Goal: Information Seeking & Learning: Learn about a topic

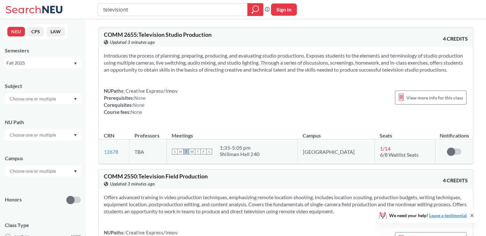
drag, startPoint x: 197, startPoint y: 13, endPoint x: 113, endPoint y: 18, distance: 83.8
click at [113, 18] on div "televisiont Phrase search guarantees the exact search appears in the results. E…" at bounding box center [243, 9] width 486 height 19
type input "t"
click at [47, 136] on input "text" at bounding box center [33, 135] width 54 height 8
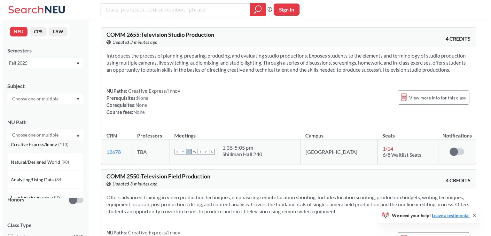
scroll to position [64, 0]
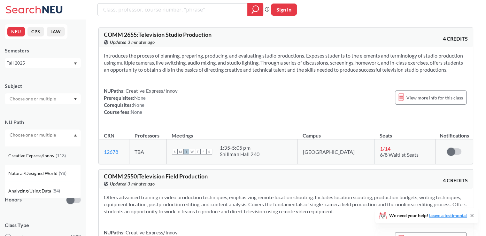
click at [51, 160] on div "Creative Express/Innov ( 113 )" at bounding box center [43, 156] width 76 height 18
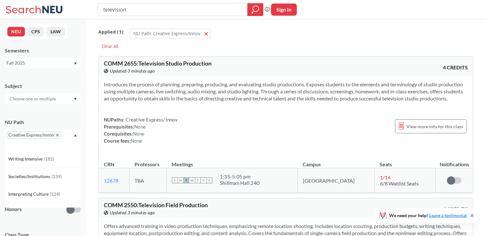
click at [72, 118] on div "NU Path Creative Express/Innov Writing Intensive ( 181 ) Societies/Institutions…" at bounding box center [43, 131] width 76 height 38
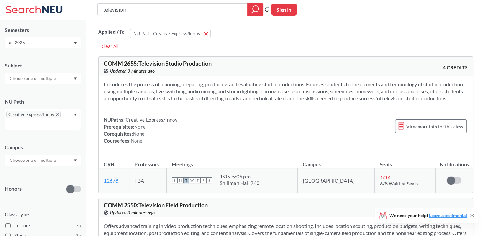
scroll to position [32, 0]
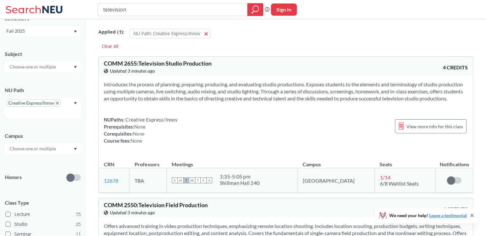
click at [45, 148] on input "text" at bounding box center [33, 149] width 54 height 8
click at [42, 161] on div "[GEOGRAPHIC_DATA] ( 103 )" at bounding box center [44, 162] width 72 height 7
drag, startPoint x: 208, startPoint y: 12, endPoint x: 63, endPoint y: 17, distance: 145.5
click at [63, 17] on div "television Phrase search guarantees the exact search appears in the results. Ex…" at bounding box center [243, 9] width 486 height 19
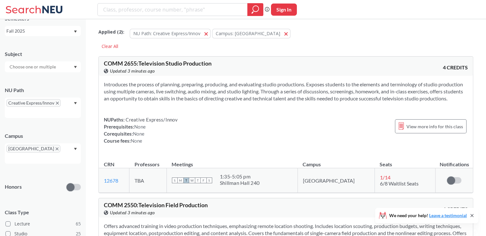
click at [295, 36] on div "Applied ( 2 ): NU Path: Creative Express/Innov Creative Express/Innov Campus: […" at bounding box center [285, 31] width 375 height 19
click at [252, 7] on icon "magnifying glass" at bounding box center [255, 9] width 8 height 9
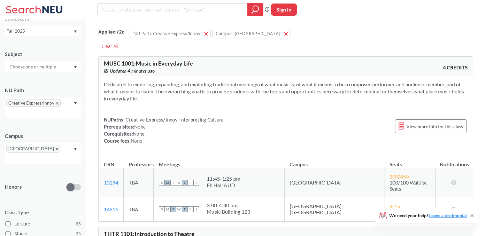
click at [41, 13] on icon at bounding box center [34, 9] width 59 height 13
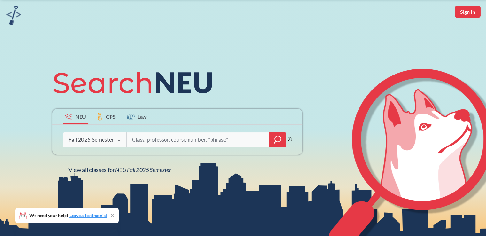
scroll to position [64, 0]
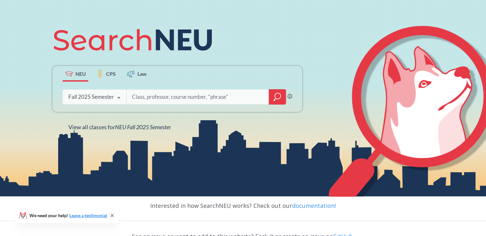
click at [272, 100] on div at bounding box center [277, 96] width 17 height 15
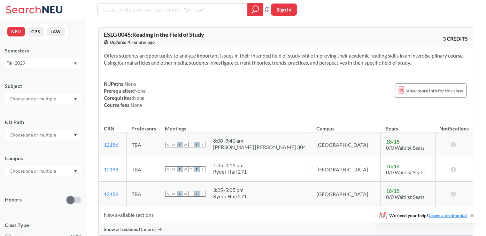
click at [41, 101] on input "text" at bounding box center [33, 99] width 54 height 8
click at [49, 79] on div "Subject CS ( 115 ) Computer Science NRSG ( 76 ) Nursing EECE ( 72 ) Electrical …" at bounding box center [43, 90] width 76 height 28
click at [46, 131] on div at bounding box center [43, 134] width 76 height 11
click at [45, 158] on span "Creative Express/Innov" at bounding box center [31, 155] width 47 height 7
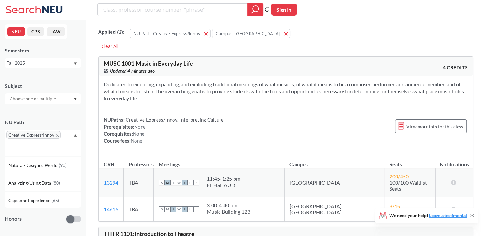
click at [53, 118] on div "NU Path Creative Express/Innov Writing Intensive ( 158 ) Societies/Institutions…" at bounding box center [43, 131] width 76 height 38
click at [58, 143] on div "Creative Express/Innov" at bounding box center [43, 139] width 76 height 20
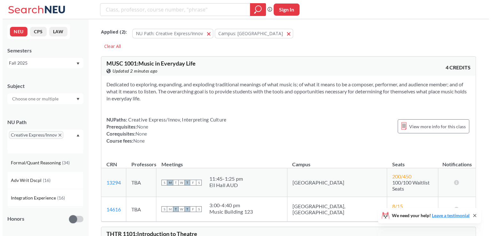
scroll to position [121, 0]
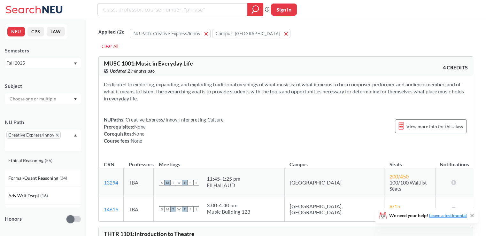
click at [41, 162] on span "Ethical Reasoning" at bounding box center [26, 160] width 36 height 7
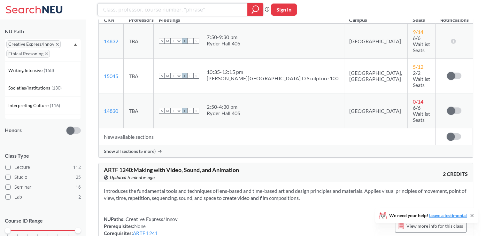
scroll to position [112, 0]
